Goal: Task Accomplishment & Management: Manage account settings

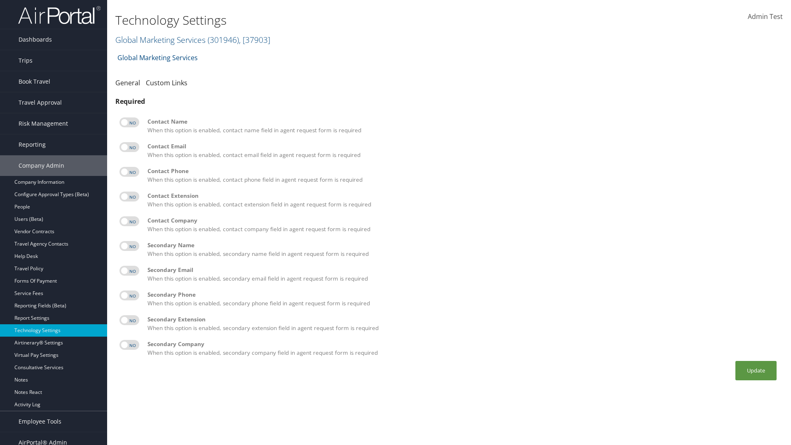
click at [129, 122] on label at bounding box center [130, 122] width 20 height 10
click at [129, 122] on input "checkbox" at bounding box center [126, 123] width 5 height 5
checkbox input "true"
click at [129, 147] on label at bounding box center [130, 147] width 20 height 10
click at [129, 147] on input "checkbox" at bounding box center [126, 148] width 5 height 5
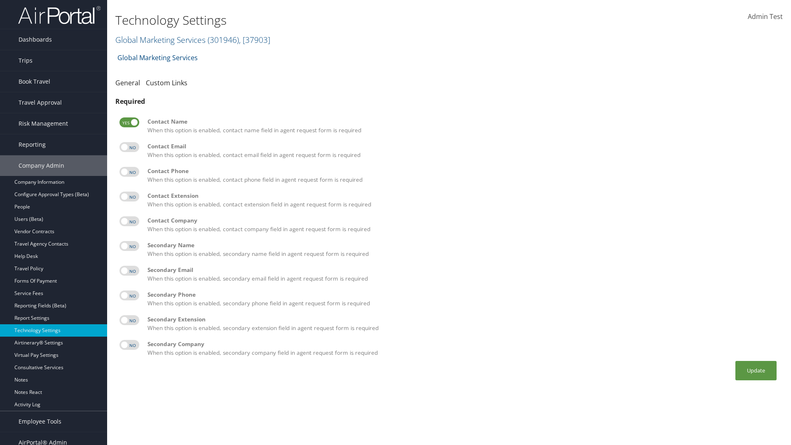
checkbox input "true"
click at [129, 172] on label at bounding box center [130, 172] width 20 height 10
click at [129, 172] on input "checkbox" at bounding box center [126, 173] width 5 height 5
checkbox input "true"
click at [129, 197] on label at bounding box center [130, 197] width 20 height 10
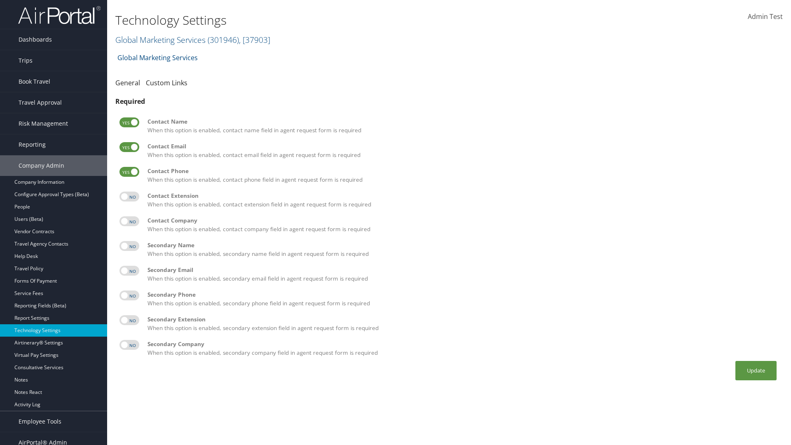
click at [129, 197] on input "checkbox" at bounding box center [126, 197] width 5 height 5
checkbox input "true"
click at [129, 221] on label at bounding box center [130, 221] width 20 height 10
click at [129, 221] on input "checkbox" at bounding box center [126, 222] width 5 height 5
checkbox input "true"
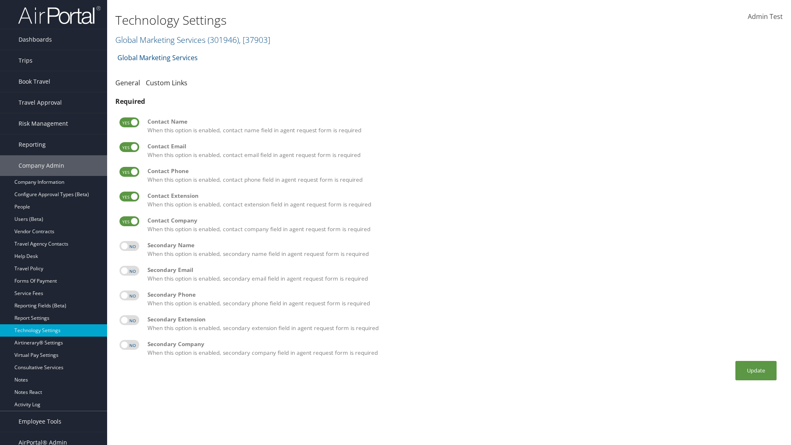
click at [129, 246] on label at bounding box center [130, 246] width 20 height 10
click at [129, 246] on input "checkbox" at bounding box center [126, 247] width 5 height 5
checkbox input "true"
click at [129, 271] on label at bounding box center [130, 271] width 20 height 10
click at [129, 271] on input "checkbox" at bounding box center [126, 272] width 5 height 5
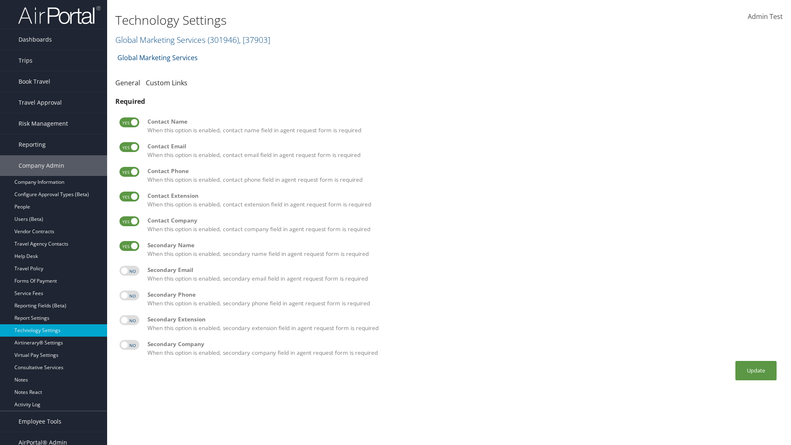
checkbox input "true"
click at [129, 295] on label at bounding box center [130, 296] width 20 height 10
click at [129, 295] on input "checkbox" at bounding box center [126, 296] width 5 height 5
checkbox input "true"
click at [129, 320] on label at bounding box center [130, 320] width 20 height 10
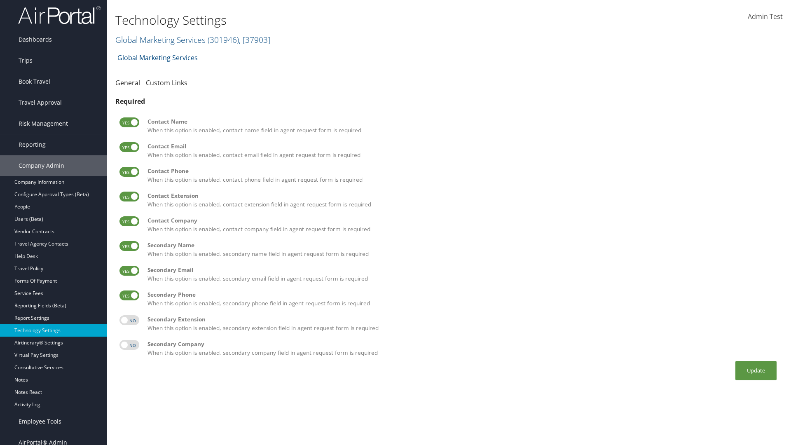
click at [129, 320] on input "checkbox" at bounding box center [126, 321] width 5 height 5
checkbox input "true"
click at [129, 345] on label at bounding box center [130, 345] width 20 height 10
click at [129, 345] on input "checkbox" at bounding box center [126, 346] width 5 height 5
checkbox input "true"
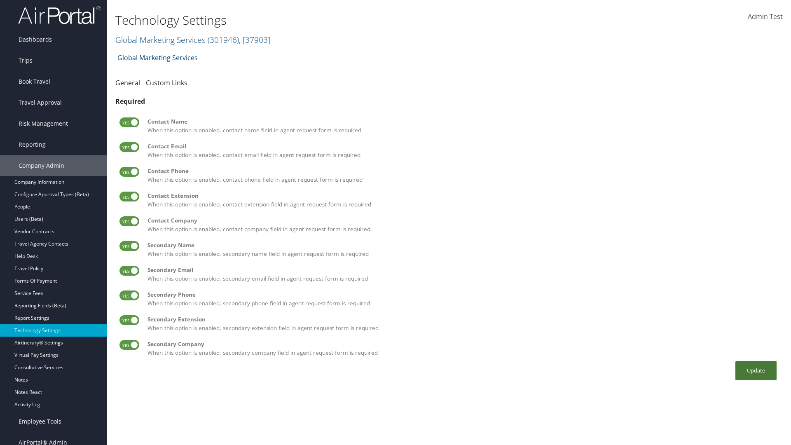
click at [756, 371] on button "Update" at bounding box center [756, 370] width 41 height 19
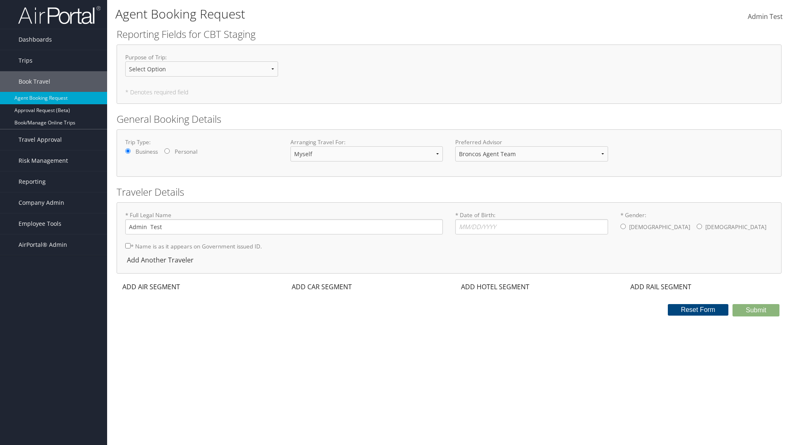
click at [151, 287] on div "ADD AIR SEGMENT" at bounding box center [151, 287] width 68 height 10
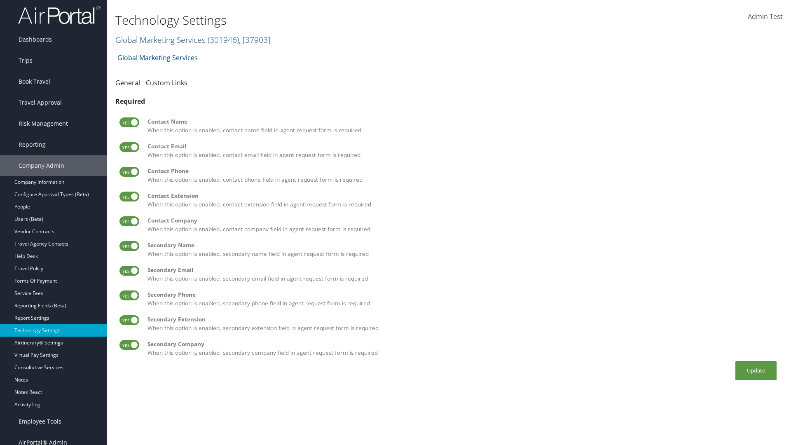
click at [129, 122] on label at bounding box center [130, 122] width 20 height 10
click at [129, 122] on input "checkbox" at bounding box center [126, 123] width 5 height 5
checkbox input "false"
click at [129, 147] on label at bounding box center [130, 147] width 20 height 10
click at [129, 147] on input "checkbox" at bounding box center [126, 148] width 5 height 5
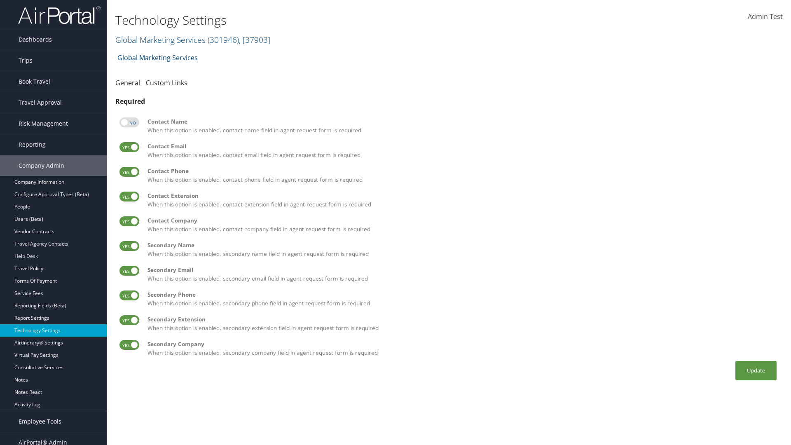
checkbox input "false"
click at [129, 172] on label at bounding box center [130, 172] width 20 height 10
click at [129, 172] on input "checkbox" at bounding box center [126, 173] width 5 height 5
checkbox input "false"
click at [129, 197] on label at bounding box center [130, 197] width 20 height 10
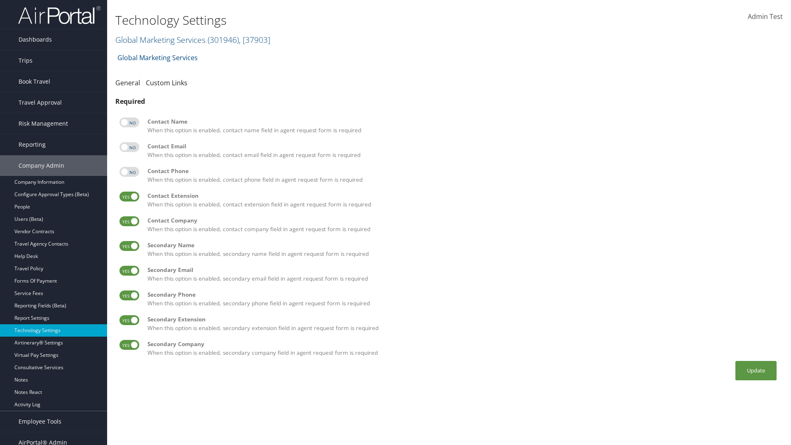
click at [129, 197] on input "checkbox" at bounding box center [126, 197] width 5 height 5
checkbox input "false"
click at [129, 221] on label at bounding box center [130, 221] width 20 height 10
click at [129, 221] on input "checkbox" at bounding box center [126, 222] width 5 height 5
checkbox input "false"
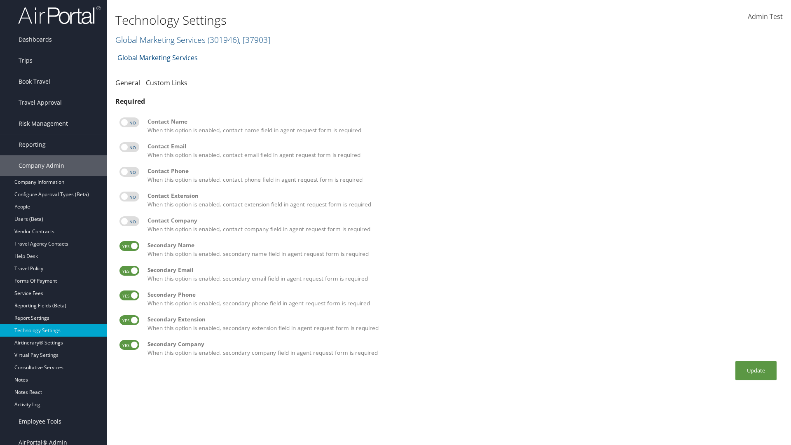
click at [129, 246] on label at bounding box center [130, 246] width 20 height 10
click at [129, 246] on input "checkbox" at bounding box center [126, 247] width 5 height 5
checkbox input "false"
click at [129, 271] on label at bounding box center [130, 271] width 20 height 10
click at [129, 271] on input "checkbox" at bounding box center [126, 272] width 5 height 5
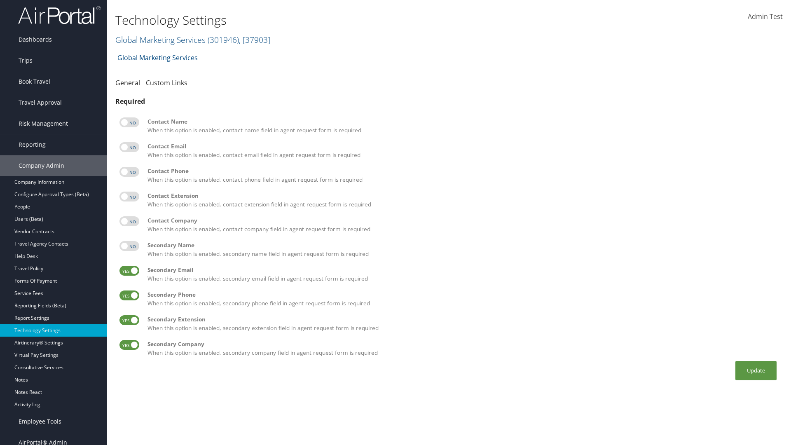
checkbox input "false"
click at [129, 295] on label at bounding box center [130, 296] width 20 height 10
click at [129, 295] on input "checkbox" at bounding box center [126, 296] width 5 height 5
checkbox input "false"
click at [129, 320] on label at bounding box center [130, 320] width 20 height 10
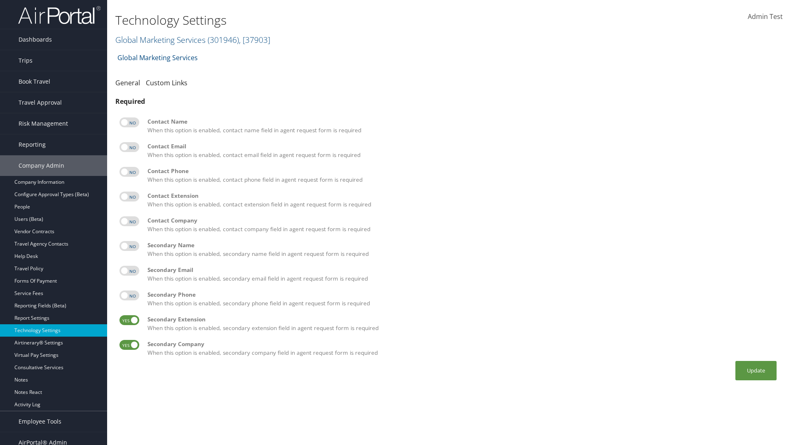
click at [129, 320] on input "checkbox" at bounding box center [126, 321] width 5 height 5
checkbox input "false"
click at [129, 345] on label at bounding box center [130, 345] width 20 height 10
click at [129, 345] on input "checkbox" at bounding box center [126, 346] width 5 height 5
checkbox input "false"
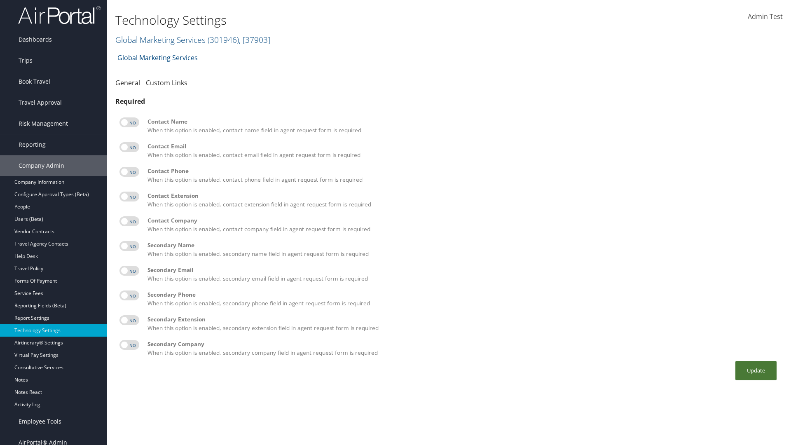
click at [756, 371] on button "Update" at bounding box center [756, 370] width 41 height 19
